Goal: Check status: Check status

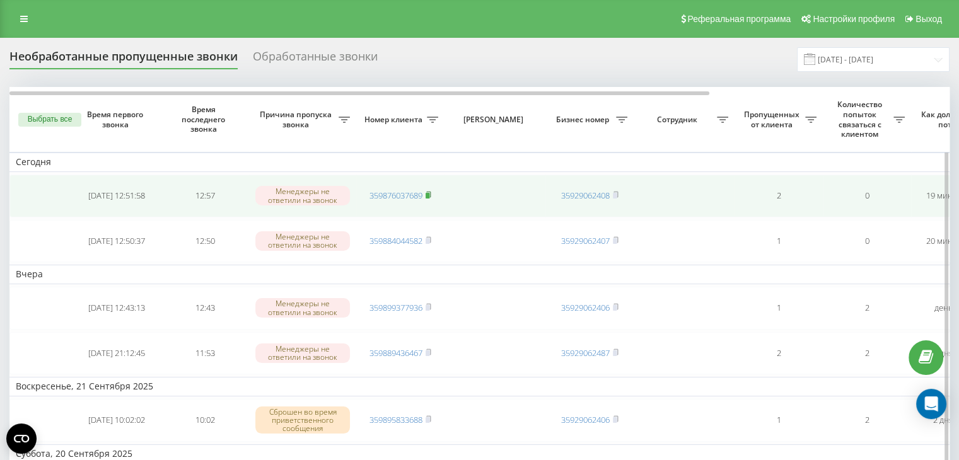
click at [429, 194] on rect at bounding box center [428, 196] width 4 height 6
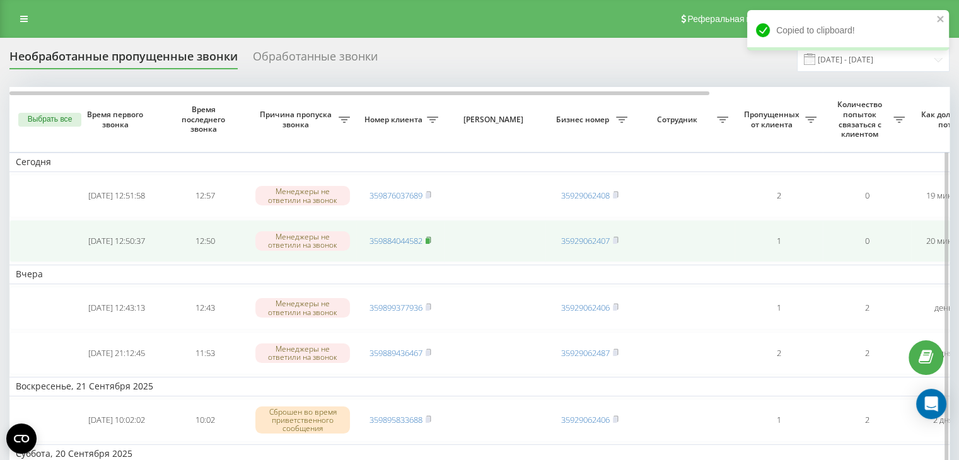
click at [429, 238] on rect at bounding box center [428, 241] width 4 height 6
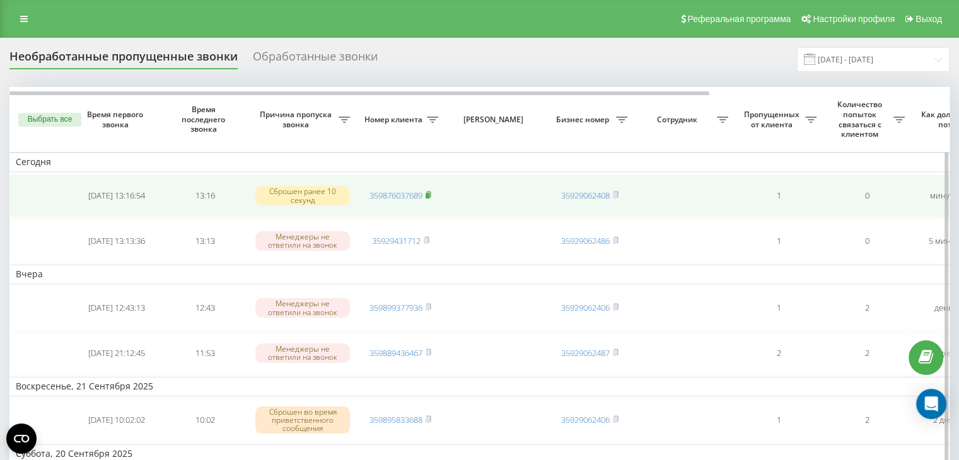
click at [429, 193] on rect at bounding box center [428, 196] width 4 height 6
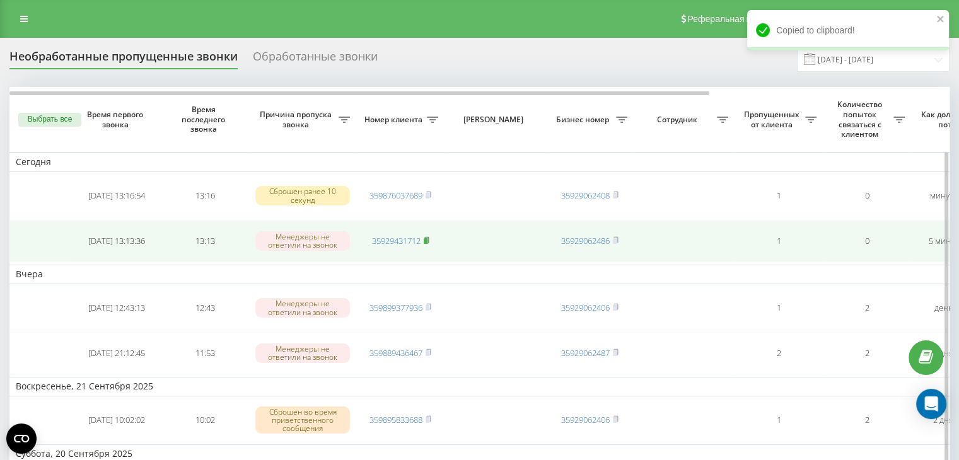
click at [425, 238] on rect at bounding box center [426, 241] width 4 height 6
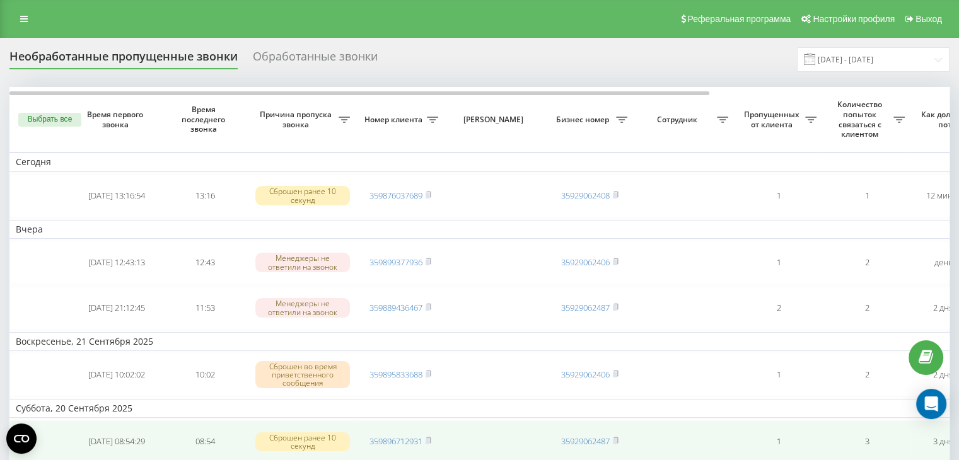
scroll to position [63, 0]
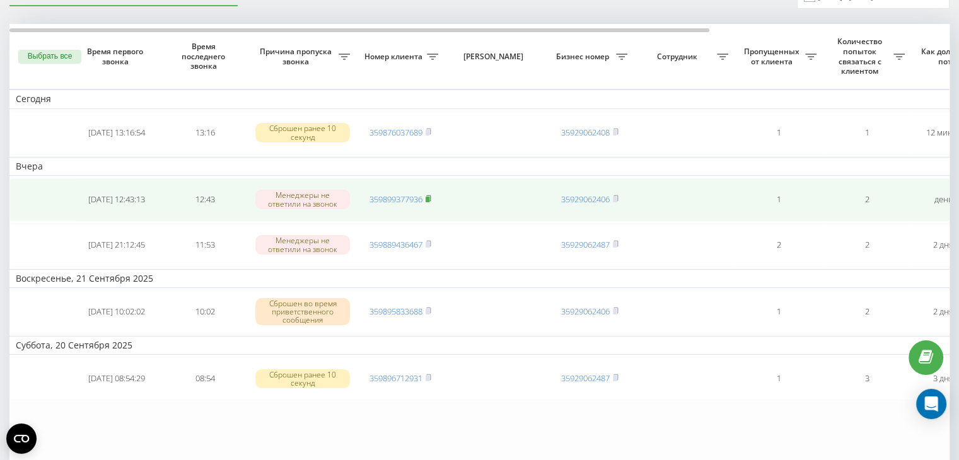
click at [429, 197] on rect at bounding box center [428, 200] width 4 height 6
